Goal: Check status: Check status

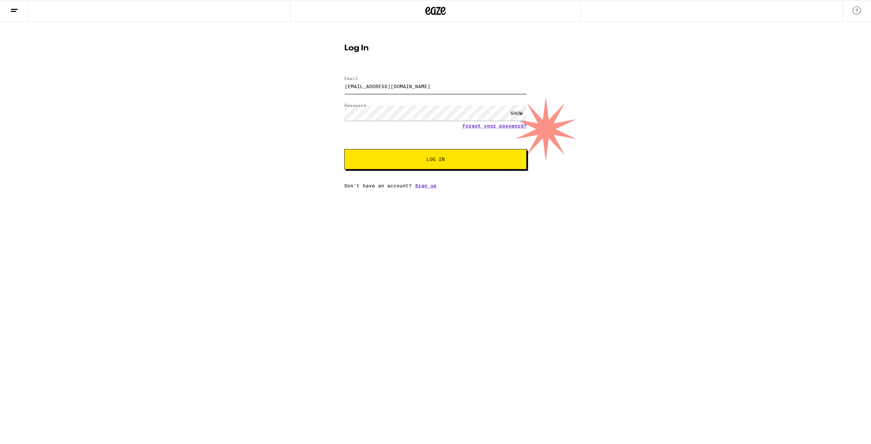
click at [409, 87] on input "cmmmphotography@icloud.com" at bounding box center [435, 86] width 182 height 15
type input "mchristian2012@gmail.com"
click at [419, 162] on span "Log In" at bounding box center [435, 159] width 127 height 5
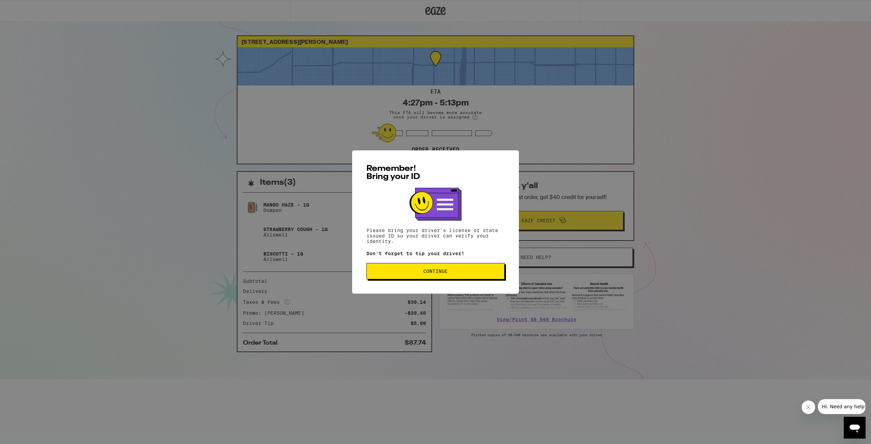
click at [452, 266] on button "Continue" at bounding box center [436, 271] width 138 height 16
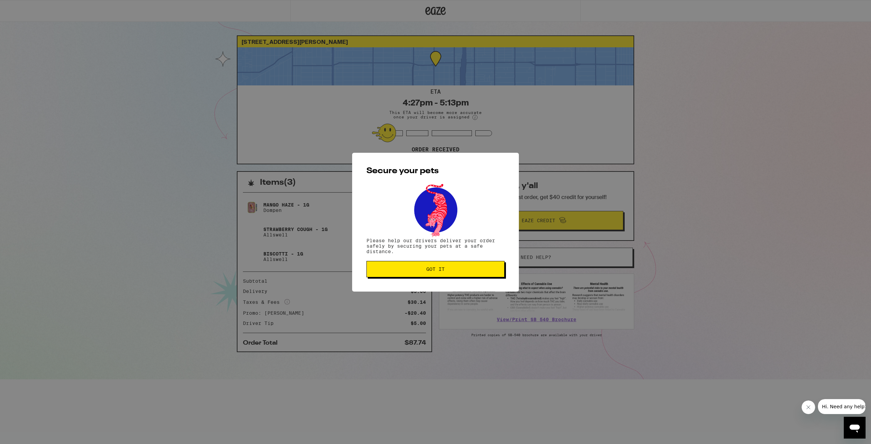
drag, startPoint x: 443, startPoint y: 270, endPoint x: 444, endPoint y: 231, distance: 38.5
click at [443, 269] on span "Got it" at bounding box center [435, 269] width 18 height 5
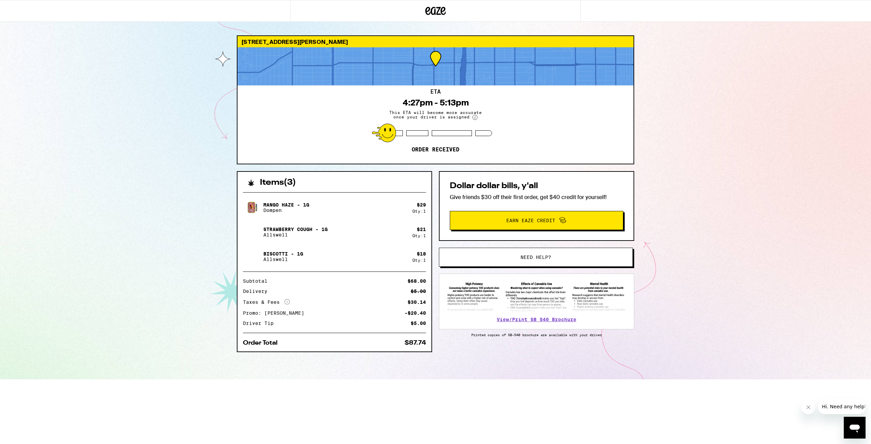
click at [438, 12] on icon at bounding box center [436, 11] width 10 height 8
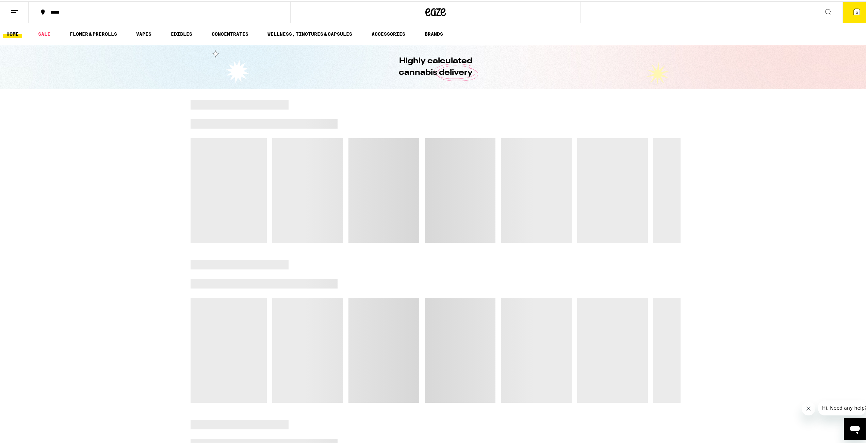
click at [21, 9] on button at bounding box center [14, 10] width 29 height 21
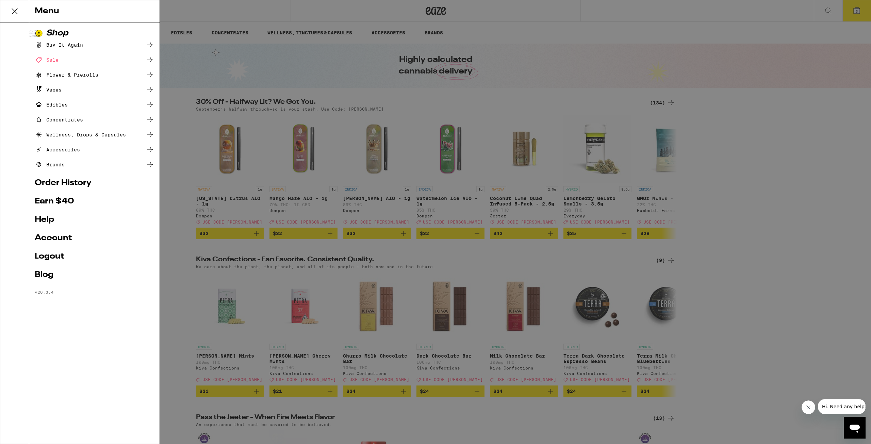
click at [58, 235] on link "Account" at bounding box center [94, 238] width 119 height 8
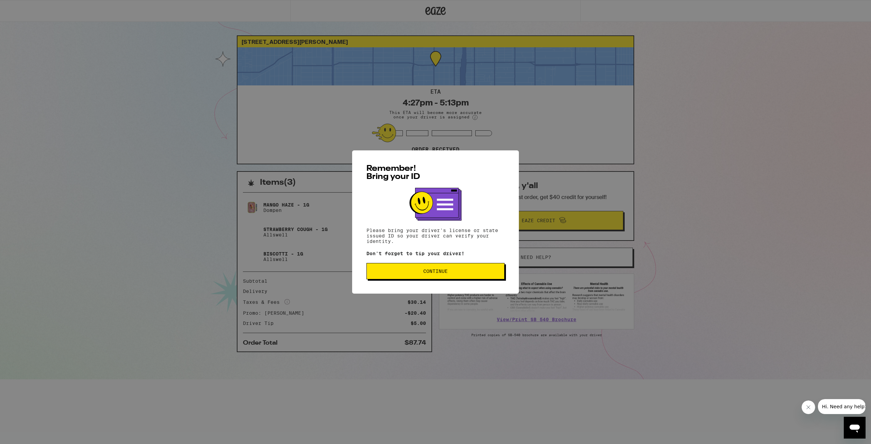
click at [445, 281] on div "Remember! Bring your ID Please bring your driver's license or state issued ID s…" at bounding box center [435, 221] width 167 height 143
click at [438, 266] on button "Continue" at bounding box center [436, 271] width 138 height 16
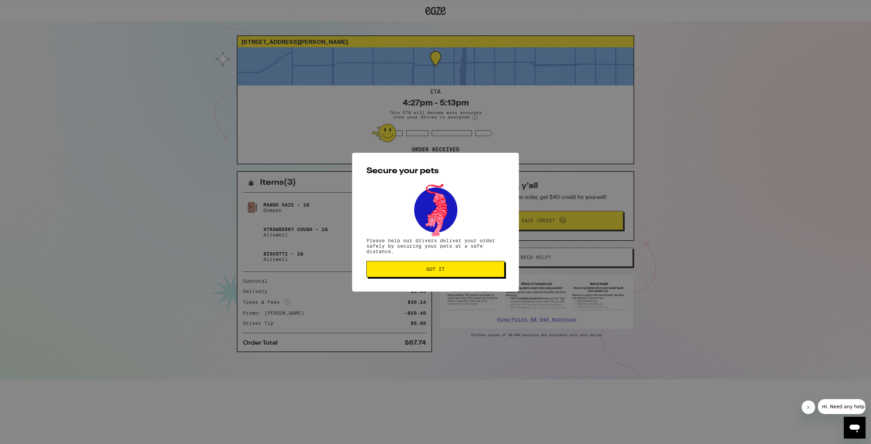
click at [440, 267] on span "Got it" at bounding box center [435, 269] width 18 height 5
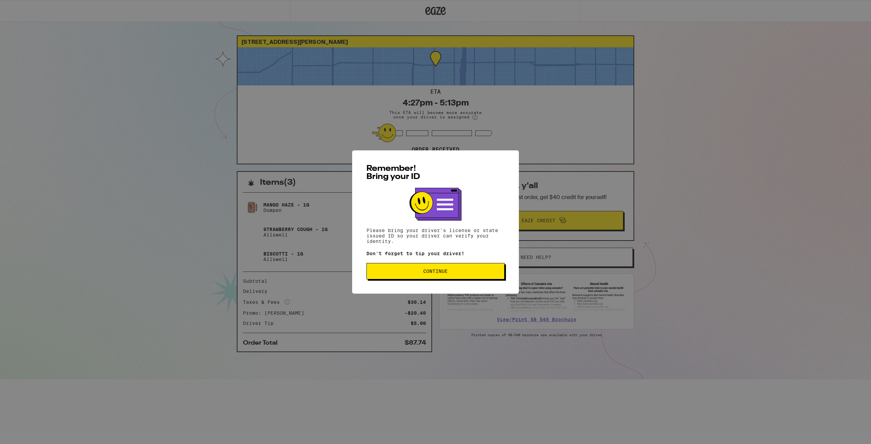
click at [416, 267] on button "Continue" at bounding box center [436, 271] width 138 height 16
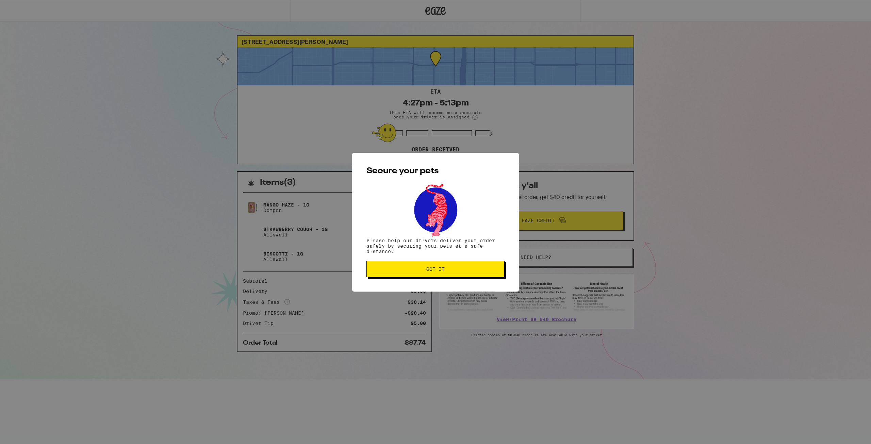
click at [413, 273] on button "Got it" at bounding box center [436, 269] width 138 height 16
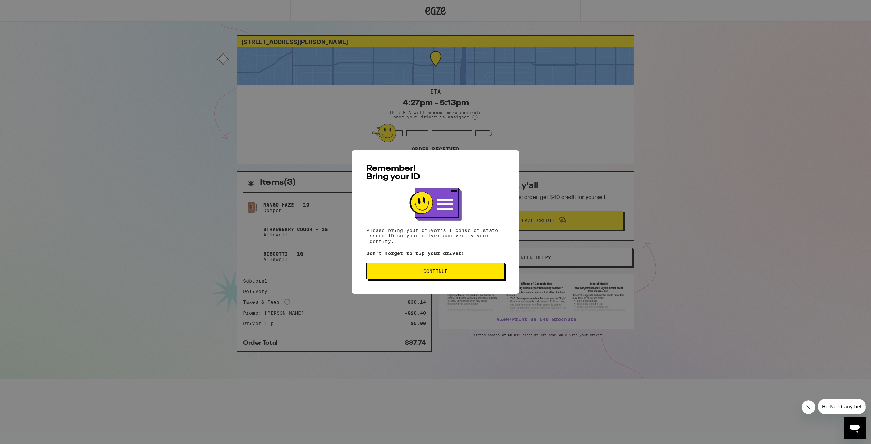
click at [440, 274] on span "Continue" at bounding box center [435, 271] width 25 height 5
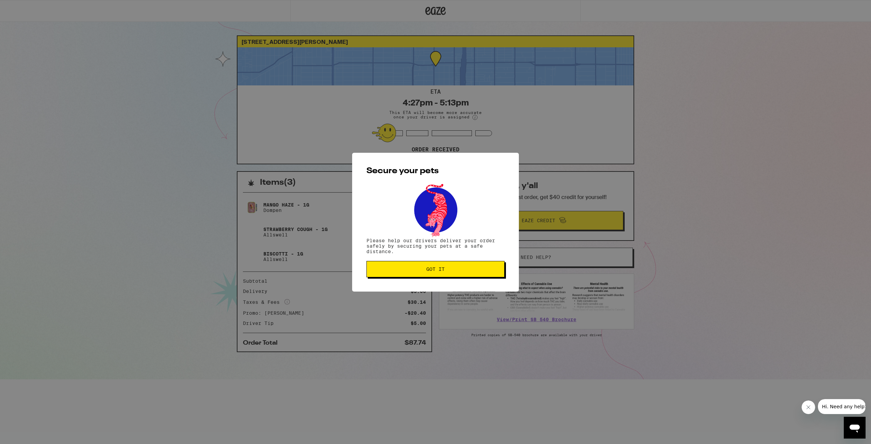
click at [422, 273] on button "Got it" at bounding box center [436, 269] width 138 height 16
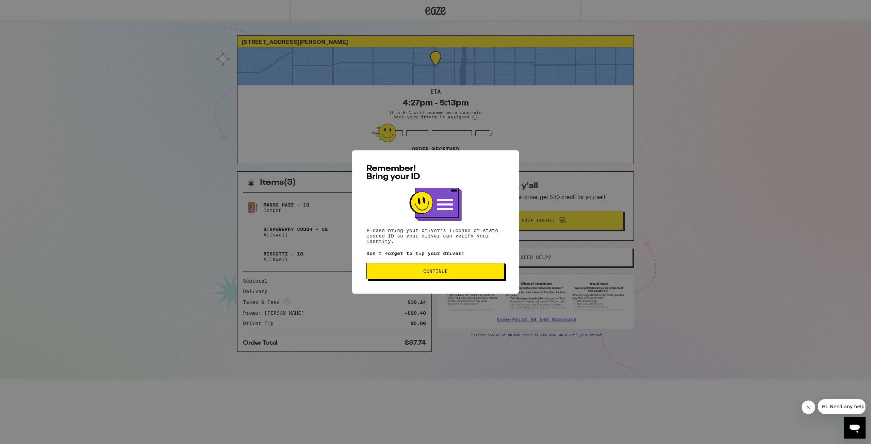
click at [446, 277] on button "Continue" at bounding box center [436, 271] width 138 height 16
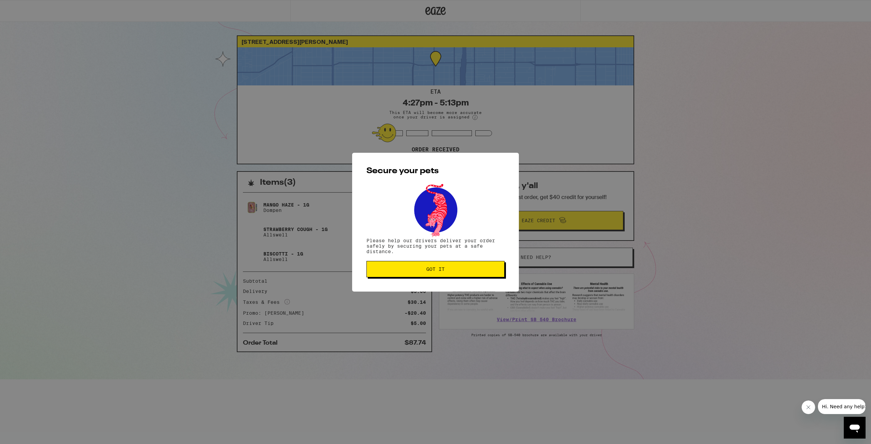
click at [435, 269] on span "Got it" at bounding box center [435, 269] width 18 height 5
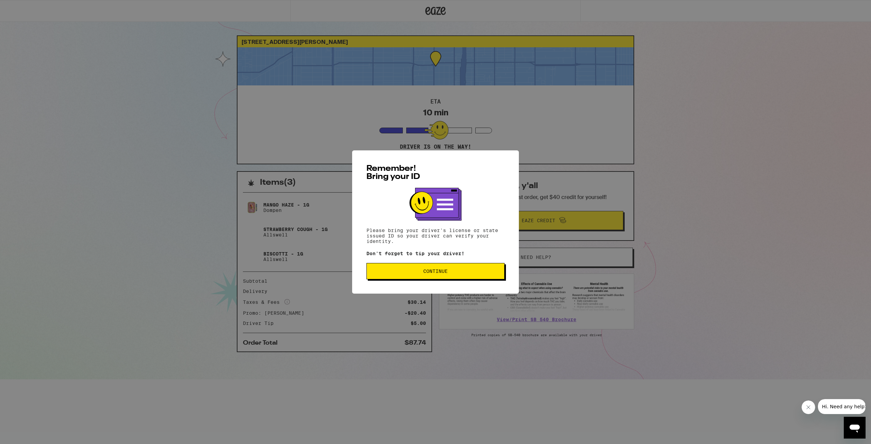
click at [430, 283] on div "Remember! Bring your ID Please bring your driver's license or state issued ID s…" at bounding box center [435, 221] width 167 height 143
click at [423, 273] on span "Continue" at bounding box center [435, 271] width 127 height 5
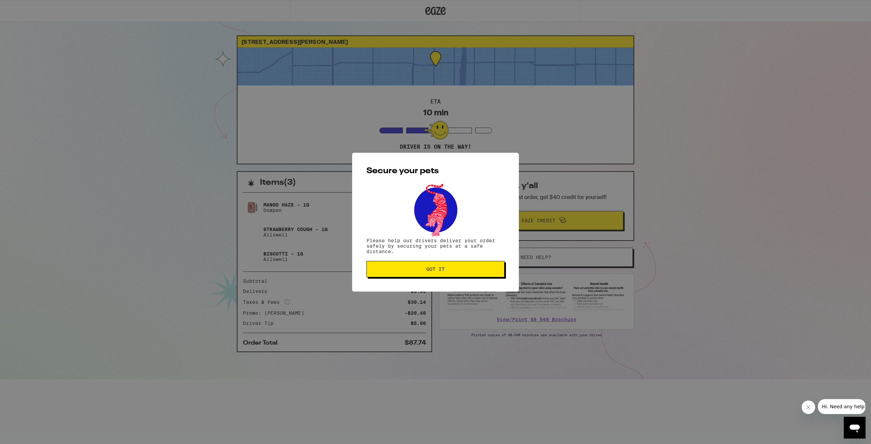
click at [448, 268] on span "Got it" at bounding box center [435, 269] width 127 height 5
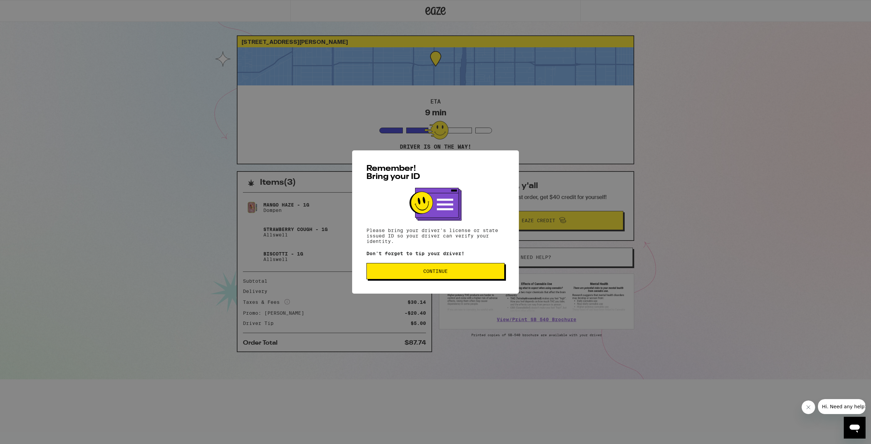
click at [451, 274] on span "Continue" at bounding box center [435, 271] width 127 height 5
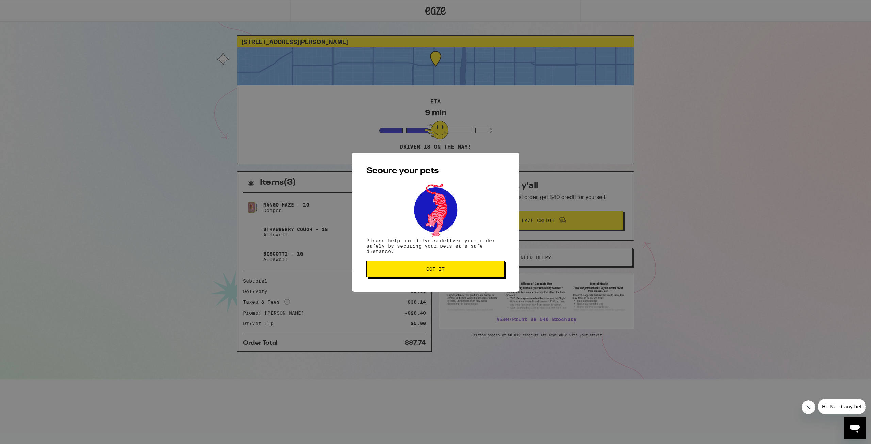
click at [440, 266] on button "Got it" at bounding box center [436, 269] width 138 height 16
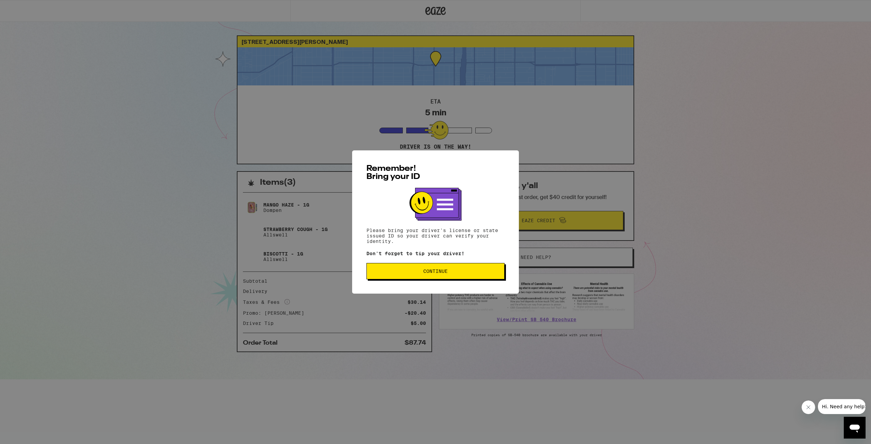
click at [441, 268] on button "Continue" at bounding box center [436, 271] width 138 height 16
